Goal: Transaction & Acquisition: Obtain resource

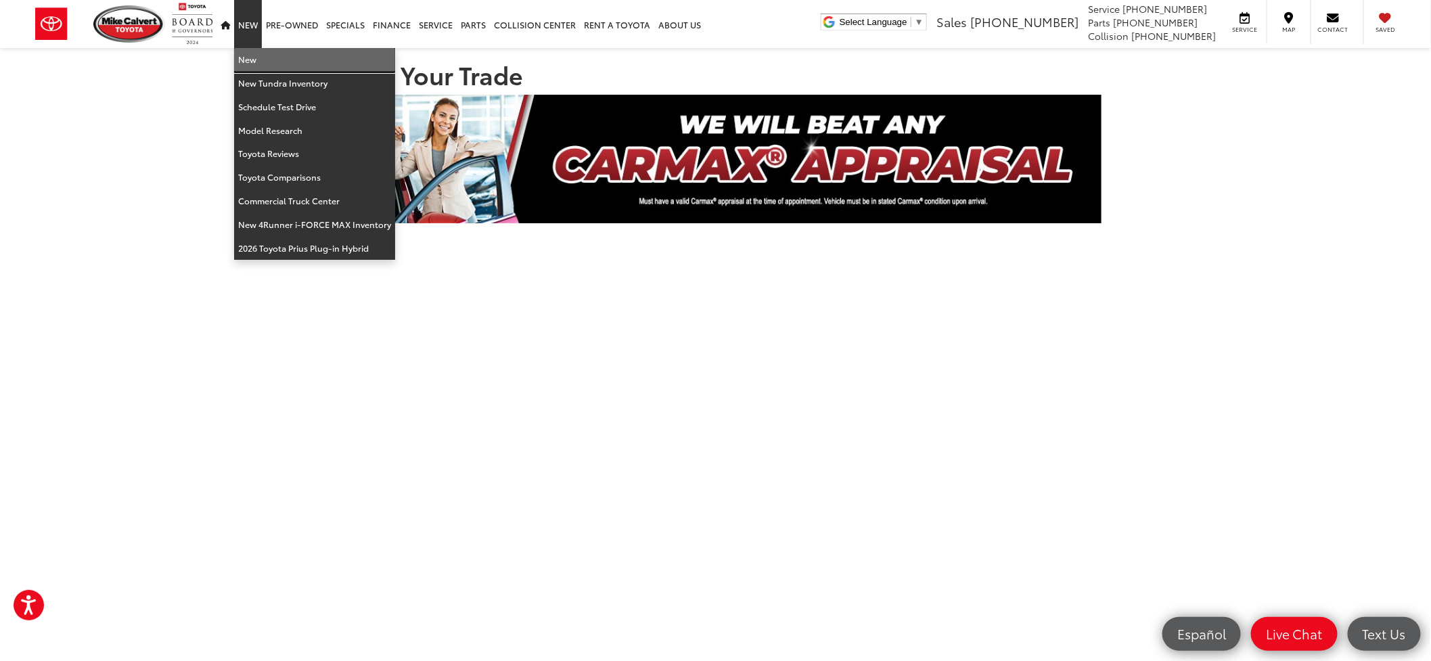
click at [245, 53] on link "New" at bounding box center [314, 60] width 161 height 24
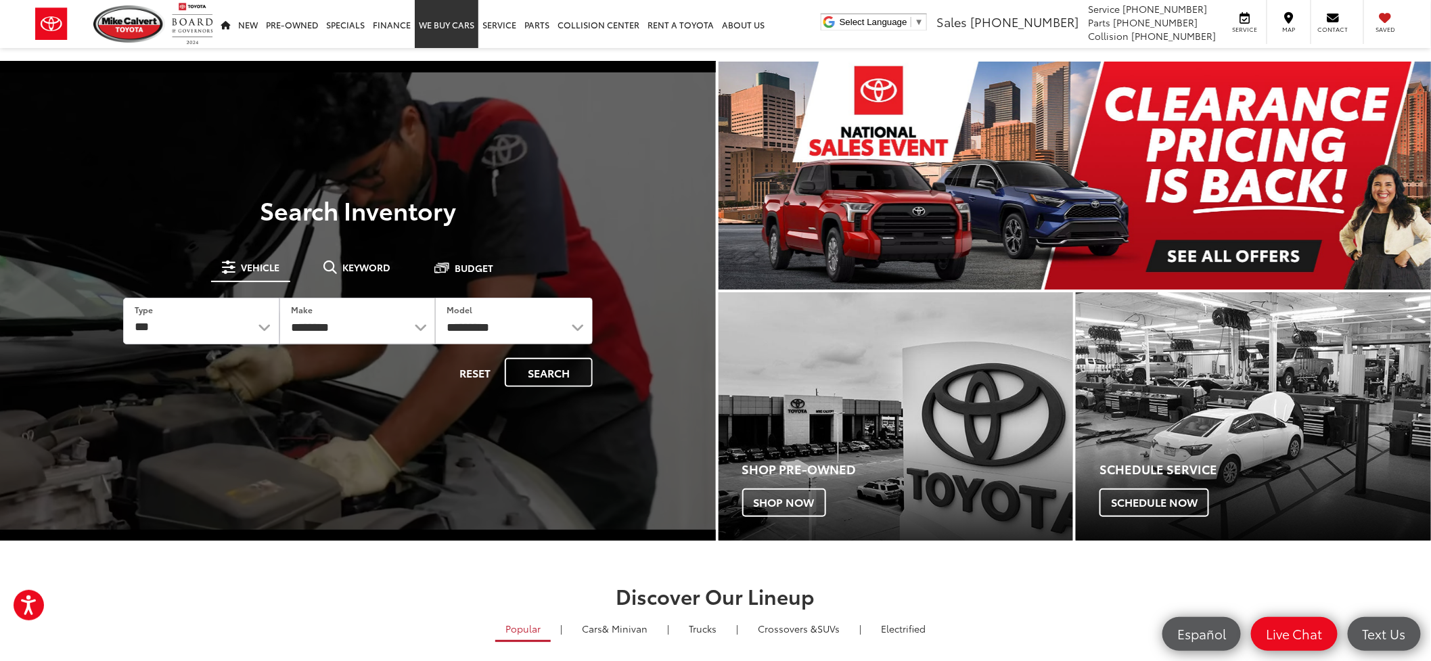
click at [451, 27] on link "WE BUY CARS" at bounding box center [447, 24] width 64 height 48
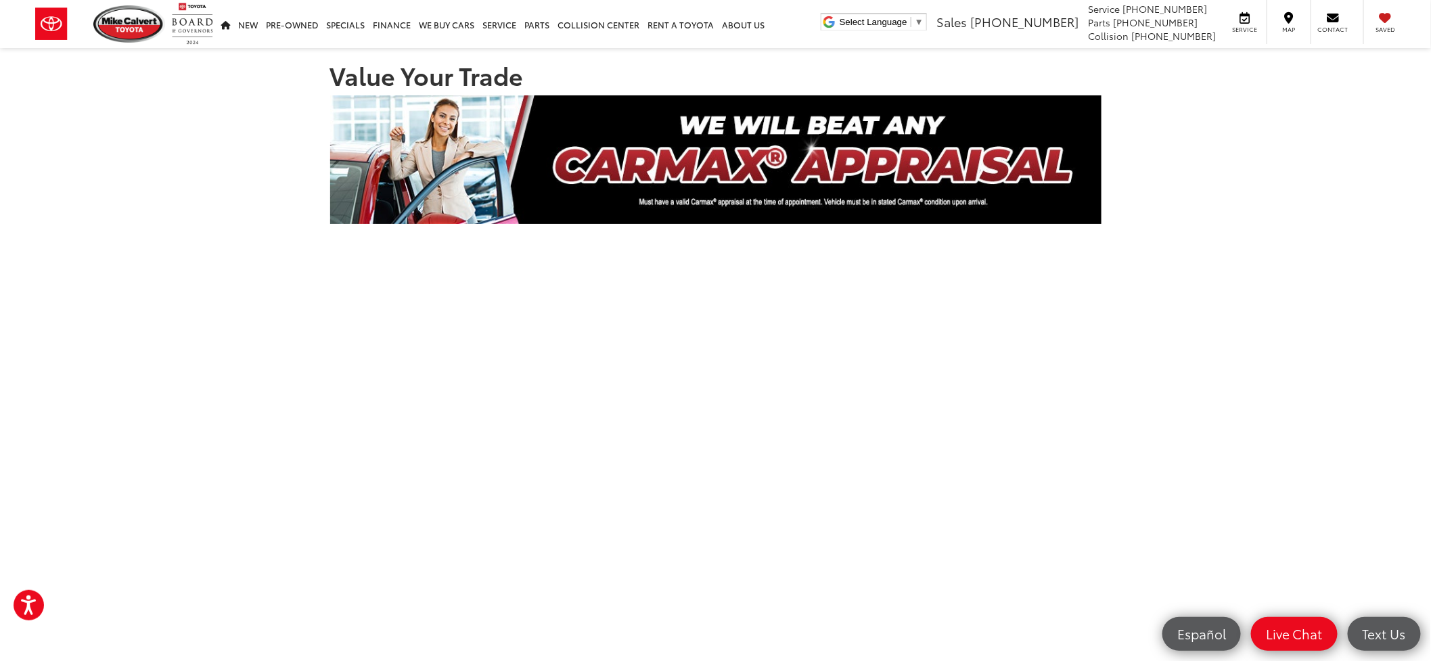
click at [1210, 150] on section "Value Your Trade" at bounding box center [715, 487] width 1431 height 878
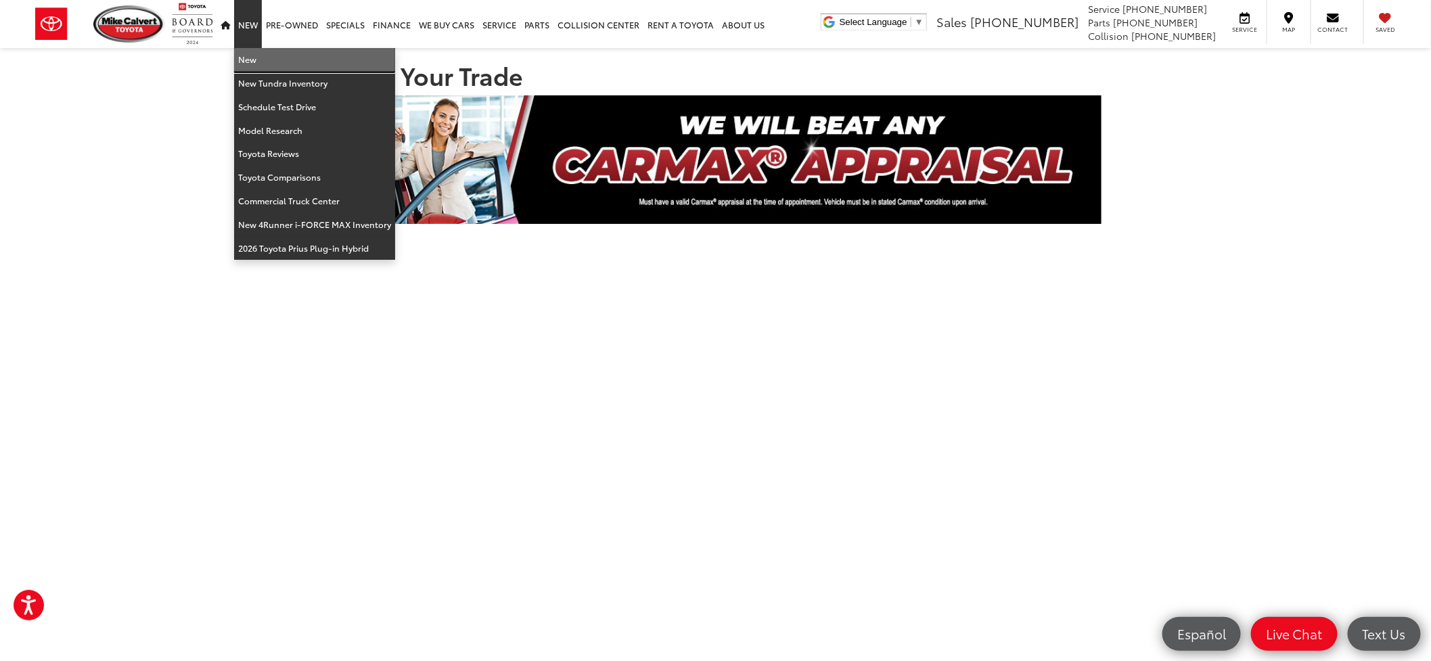
drag, startPoint x: 253, startPoint y: 55, endPoint x: 584, endPoint y: 108, distance: 334.9
click at [253, 55] on link "New" at bounding box center [314, 60] width 161 height 24
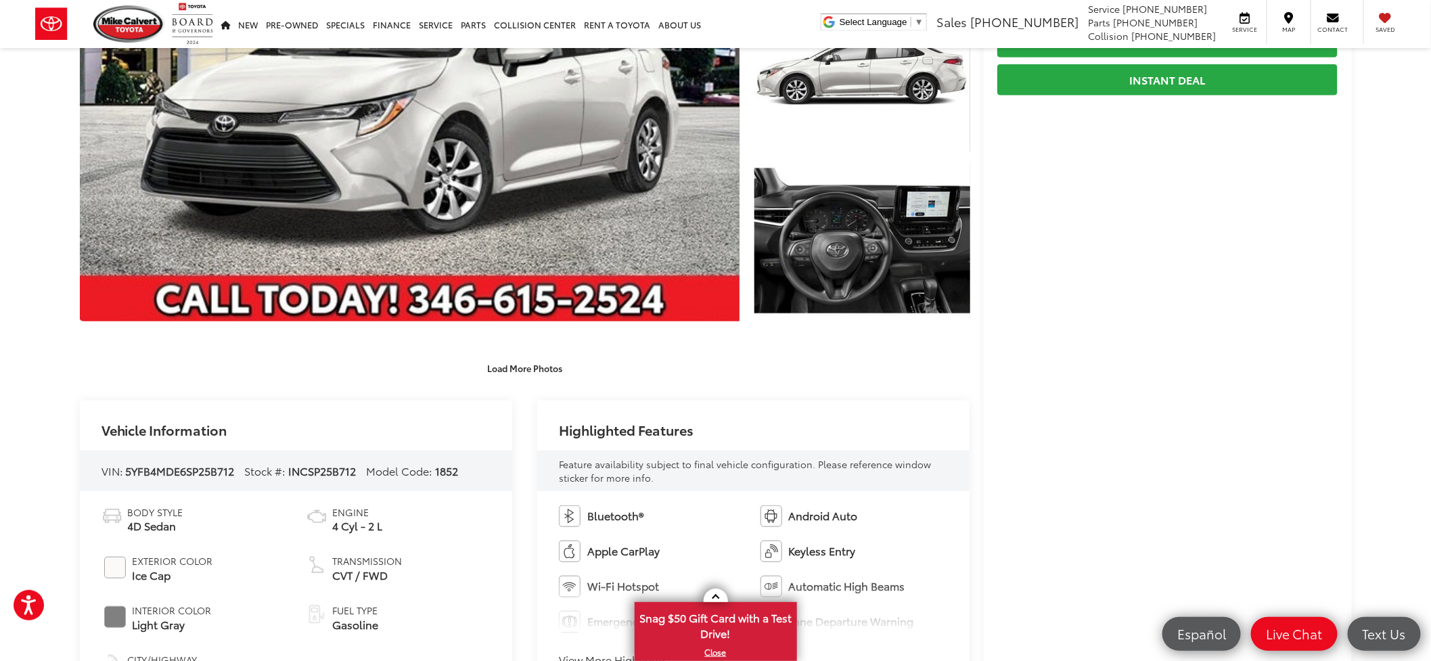
scroll to position [282, 0]
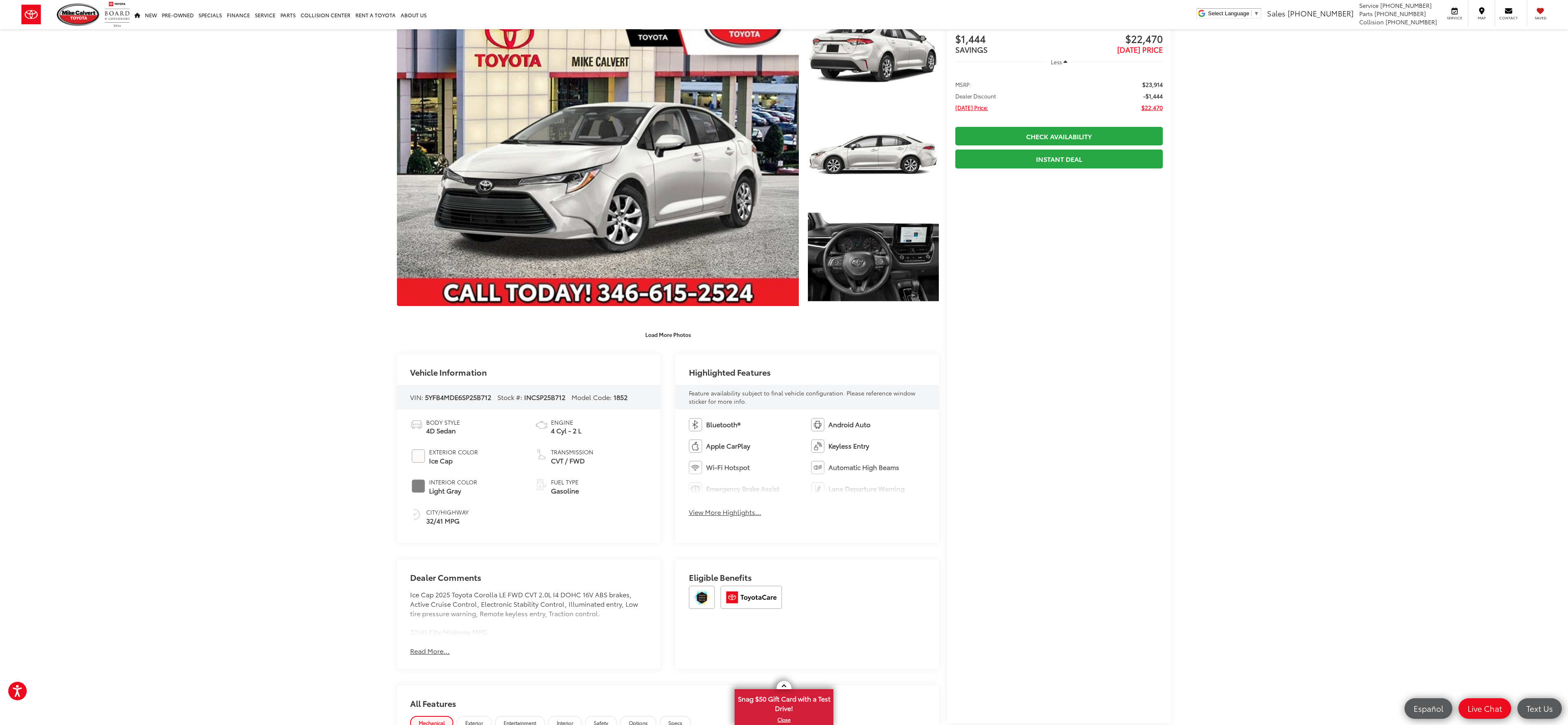
scroll to position [35, 0]
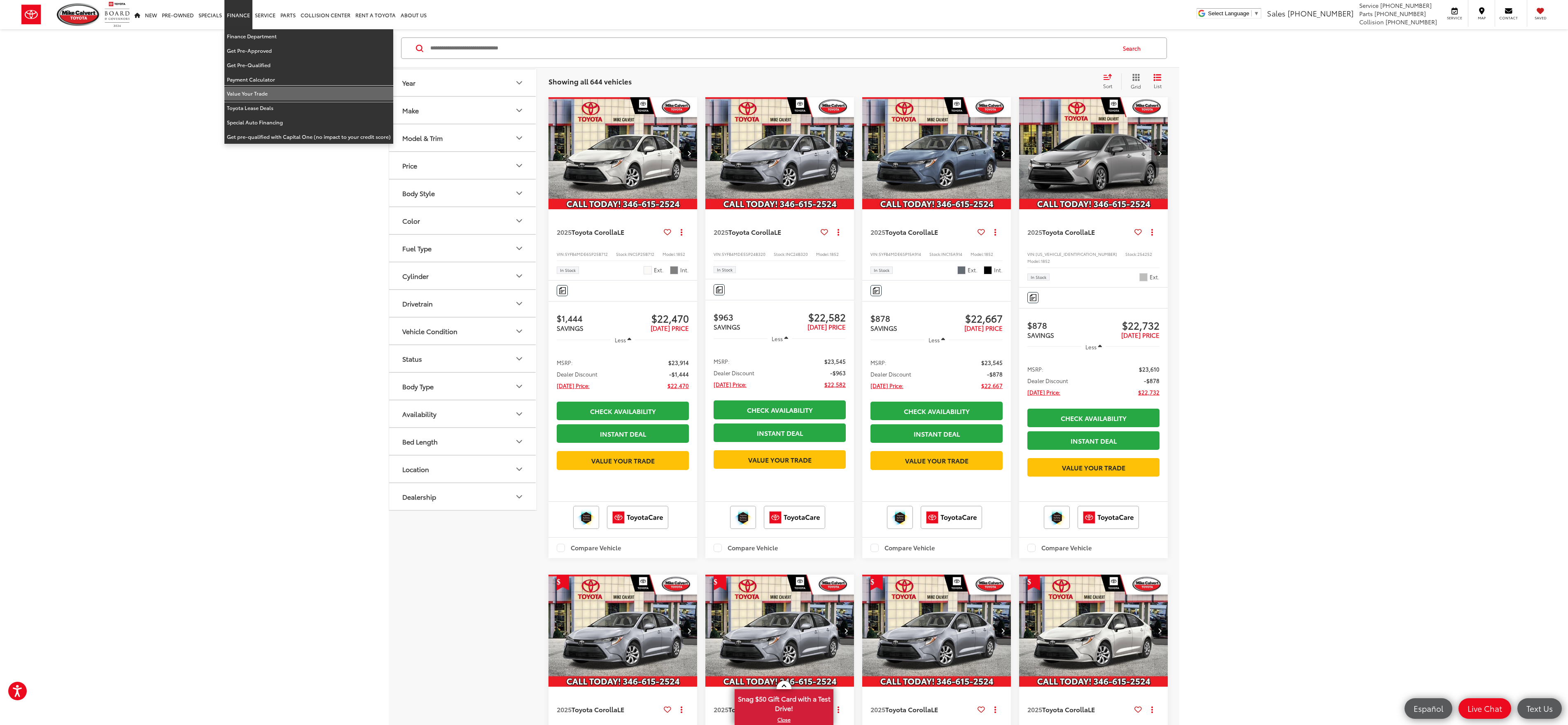
drag, startPoint x: 258, startPoint y: 94, endPoint x: 177, endPoint y: 55, distance: 89.9
click at [259, 94] on link "Value Your Trade" at bounding box center [309, 94] width 169 height 15
